Goal: Task Accomplishment & Management: Manage account settings

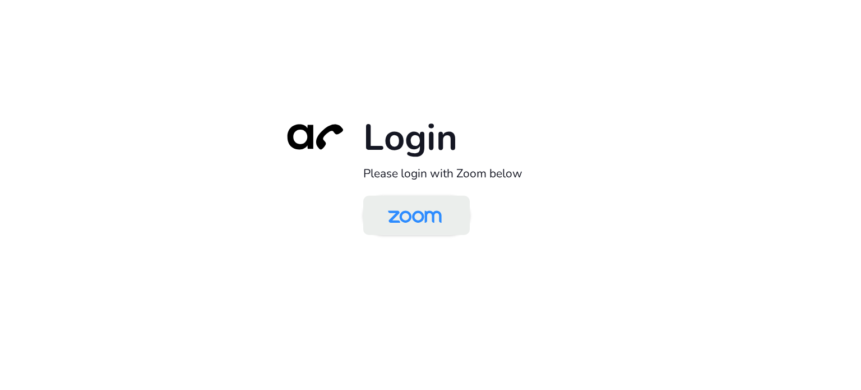
click at [415, 220] on img at bounding box center [414, 216] width 77 height 36
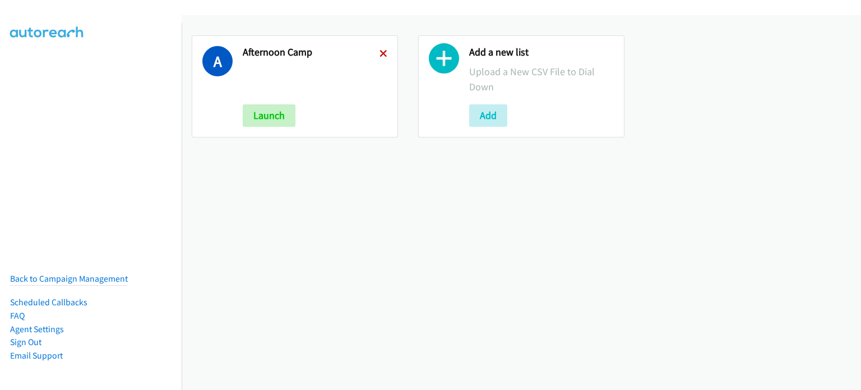
click at [381, 52] on icon at bounding box center [384, 54] width 8 height 8
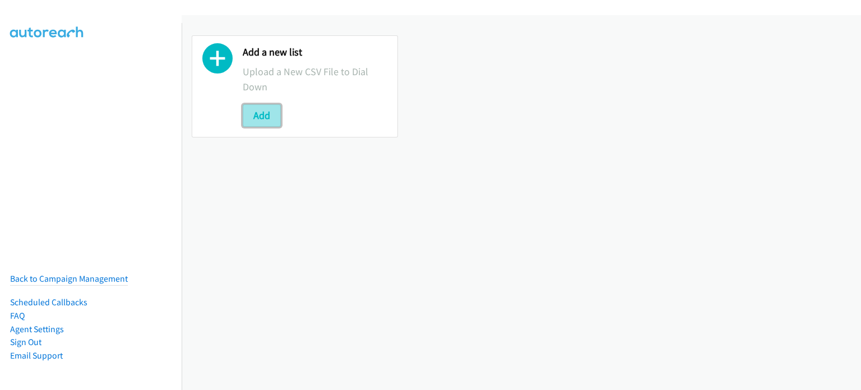
click at [253, 121] on button "Add" at bounding box center [262, 115] width 38 height 22
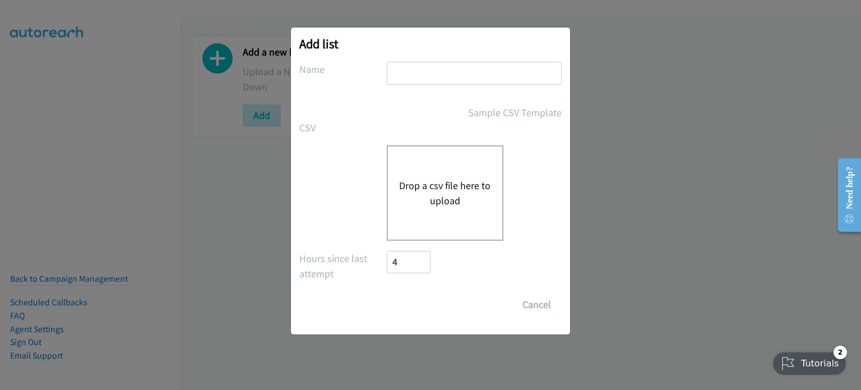
click at [418, 72] on input "text" at bounding box center [474, 73] width 175 height 23
type input "mary"
click at [460, 182] on button "Drop a csv file here to upload" at bounding box center [445, 193] width 92 height 30
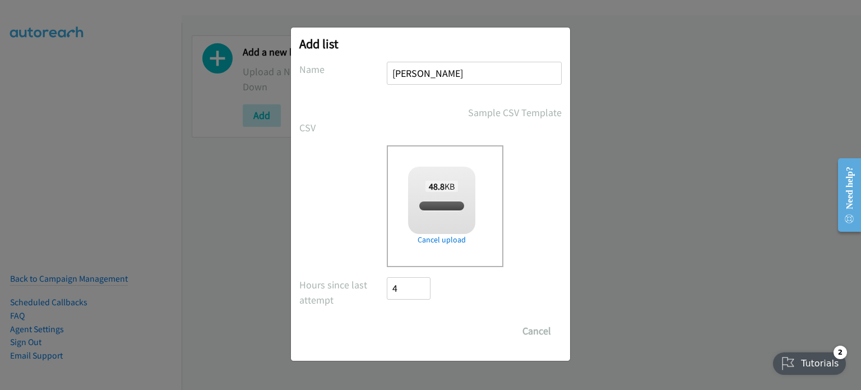
checkbox input "true"
click at [426, 327] on input "Save List" at bounding box center [416, 331] width 59 height 22
